Goal: Information Seeking & Learning: Find specific fact

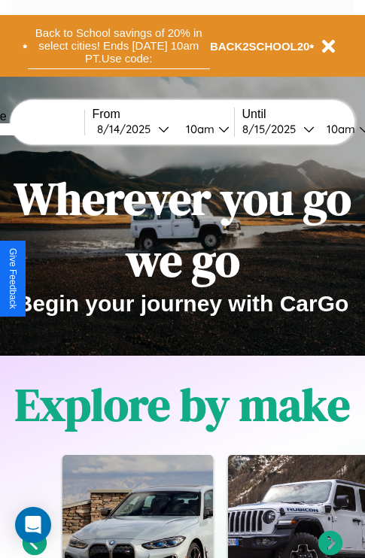
click at [118, 46] on button "Back to School savings of 20% in select cities! Ends [DATE] 10am PT. Use code:" at bounding box center [119, 46] width 182 height 47
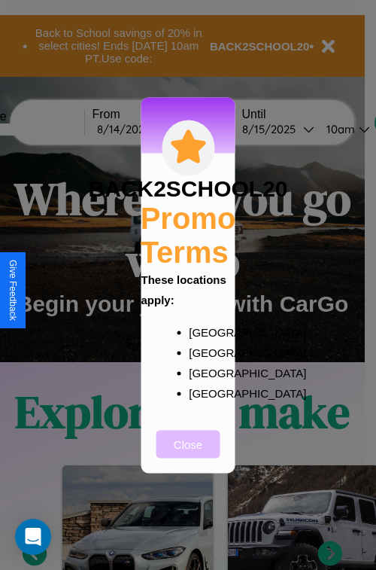
click at [188, 454] on button "Close" at bounding box center [189, 444] width 64 height 28
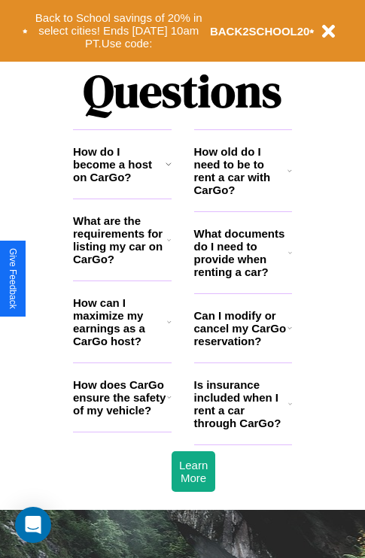
scroll to position [1824, 0]
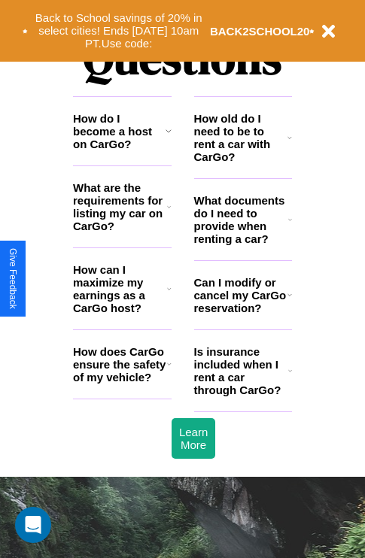
click at [242, 162] on h3 "How old do I need to be to rent a car with CarGo?" at bounding box center [241, 137] width 94 height 51
click at [290, 377] on icon at bounding box center [290, 371] width 4 height 12
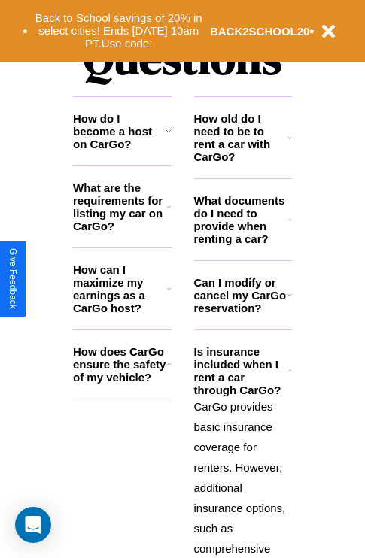
click at [122, 231] on h3 "What are the requirements for listing my car on CarGo?" at bounding box center [120, 206] width 94 height 51
click at [242, 162] on h3 "How old do I need to be to rent a car with CarGo?" at bounding box center [241, 137] width 94 height 51
click at [290, 144] on icon at bounding box center [290, 138] width 5 height 12
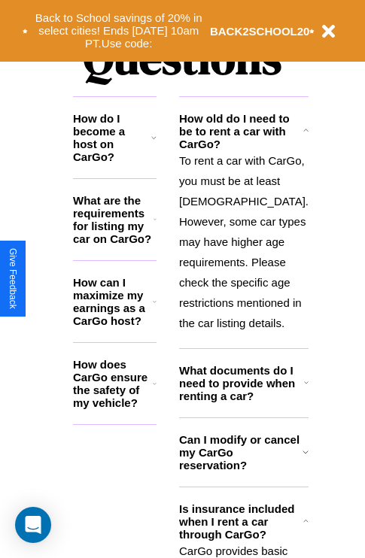
click at [122, 389] on h3 "How does CarGo ensure the safety of my vehicle?" at bounding box center [113, 383] width 80 height 51
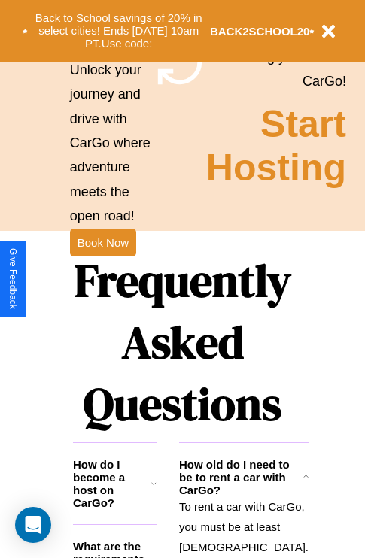
scroll to position [1465, 0]
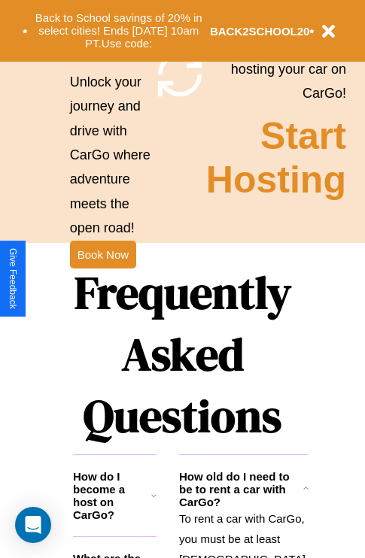
click at [102, 279] on h1 "Frequently Asked Questions" at bounding box center [182, 354] width 219 height 200
